Goal: Task Accomplishment & Management: Complete application form

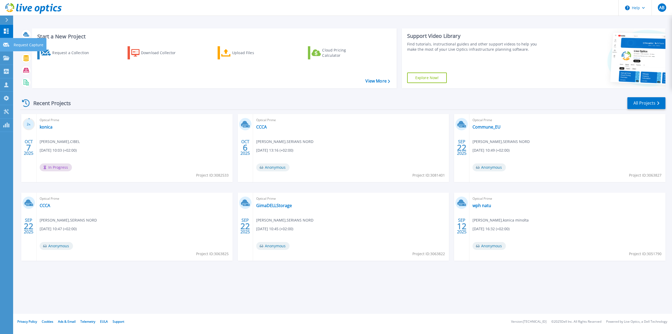
click at [23, 44] on p "Request Capture" at bounding box center [29, 45] width 30 height 14
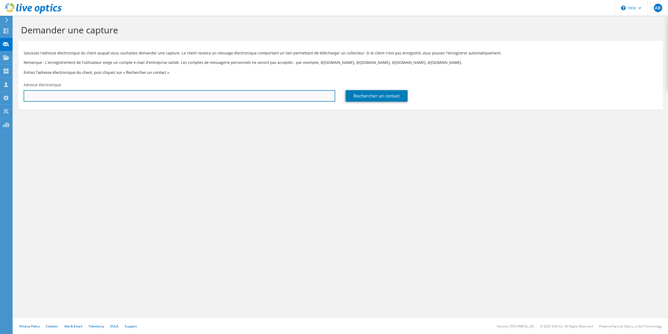
click at [296, 100] on input "text" at bounding box center [180, 96] width 312 height 12
type input "q"
drag, startPoint x: 51, startPoint y: 96, endPoint x: 18, endPoint y: 92, distance: 32.5
click at [18, 92] on div "Adresse électronique shorel@" at bounding box center [179, 92] width 322 height 25
paste input "viandes-eva.com"
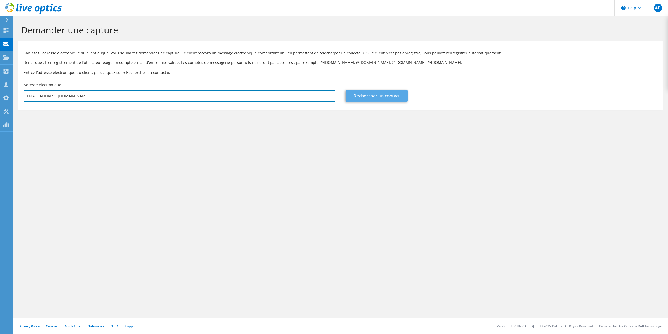
type input "shorel@viandes-eva.com"
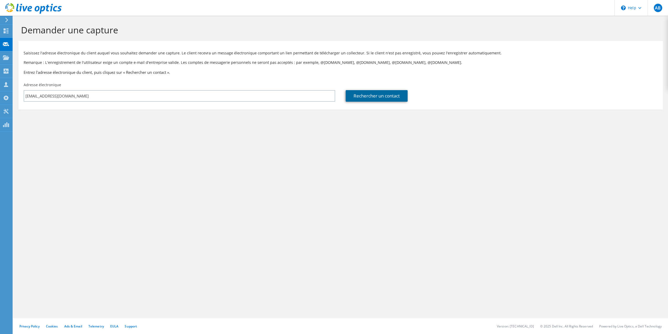
click at [363, 100] on link "Rechercher un contact" at bounding box center [377, 96] width 62 height 12
type input "EVA"
type input "[PERSON_NAME]"
type input "HOREL"
type input "[GEOGRAPHIC_DATA]"
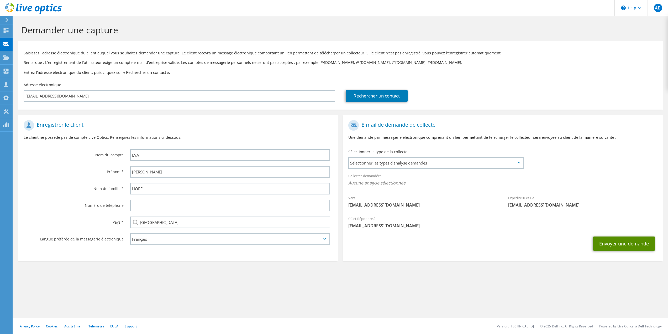
click at [605, 245] on button "Envoyer une demande" at bounding box center [625, 243] width 62 height 14
click at [472, 167] on span "Sélectionner les types d'analyse demandés" at bounding box center [436, 163] width 174 height 11
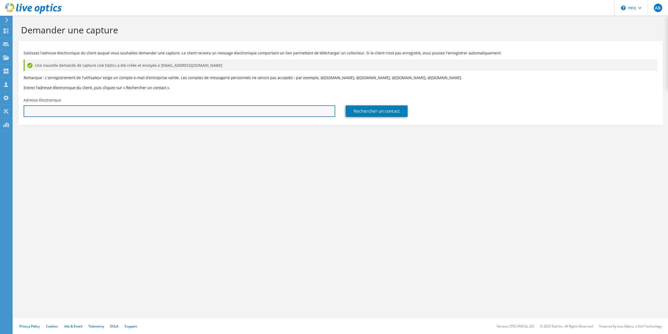
click at [190, 108] on input "text" at bounding box center [180, 111] width 312 height 12
click at [99, 109] on input "text" at bounding box center [180, 111] width 312 height 12
type input "[EMAIL_ADDRESS][DOMAIN_NAME]"
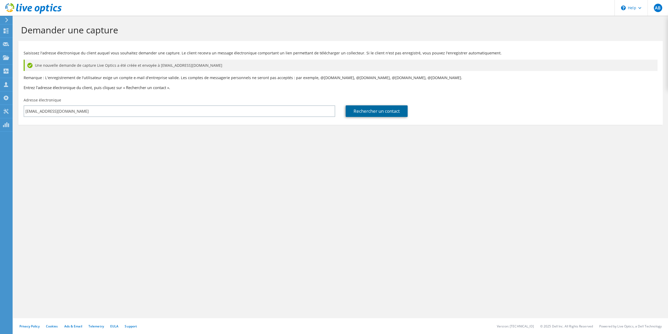
click at [356, 113] on link "Rechercher un contact" at bounding box center [377, 111] width 62 height 12
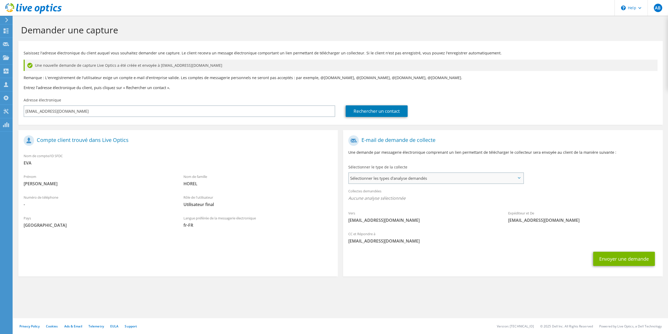
click at [430, 176] on span "Sélectionner les types d'analyse demandés" at bounding box center [436, 178] width 174 height 11
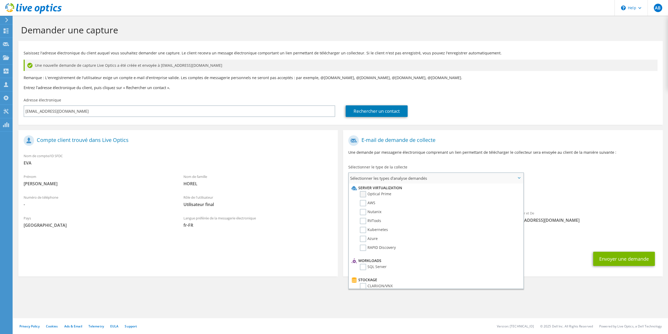
click at [363, 194] on label "Optical Prime" at bounding box center [376, 194] width 32 height 6
click at [0, 0] on input "Optical Prime" at bounding box center [0, 0] width 0 height 0
click at [627, 254] on button "Envoyer une demande" at bounding box center [625, 260] width 62 height 14
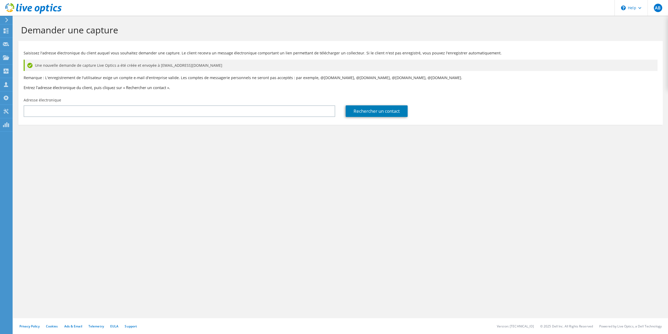
click at [503, 101] on div "Rechercher un contact" at bounding box center [502, 107] width 322 height 25
